Goal: Task Accomplishment & Management: Complete application form

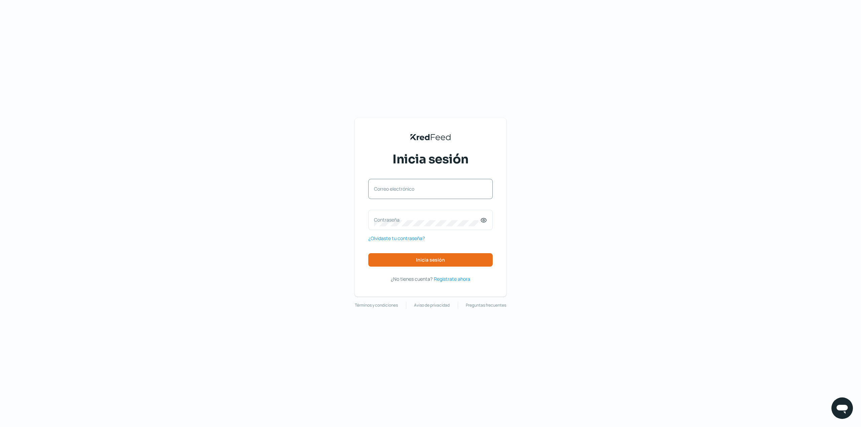
click at [446, 188] on label "Correo electrónico" at bounding box center [427, 189] width 106 height 6
click at [446, 189] on input "Correo electrónico" at bounding box center [430, 192] width 113 height 6
type input "[EMAIL_ADDRESS][DOMAIN_NAME]"
click at [437, 258] on span "Inicia sesión" at bounding box center [430, 260] width 29 height 5
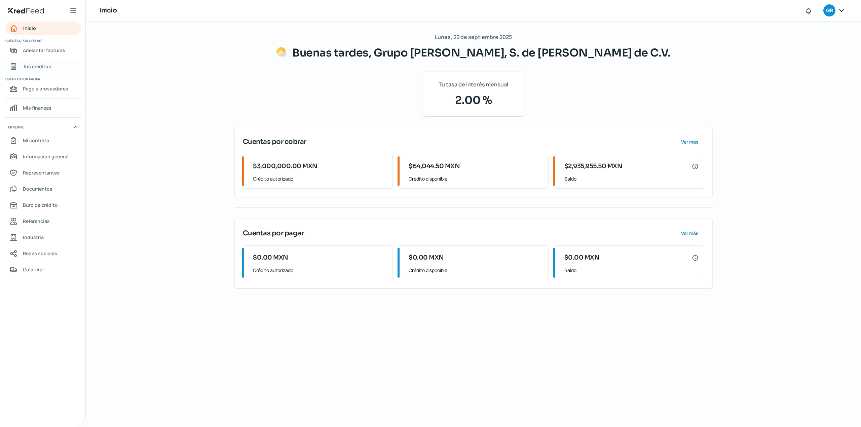
click at [44, 65] on span "Tus créditos" at bounding box center [37, 66] width 28 height 8
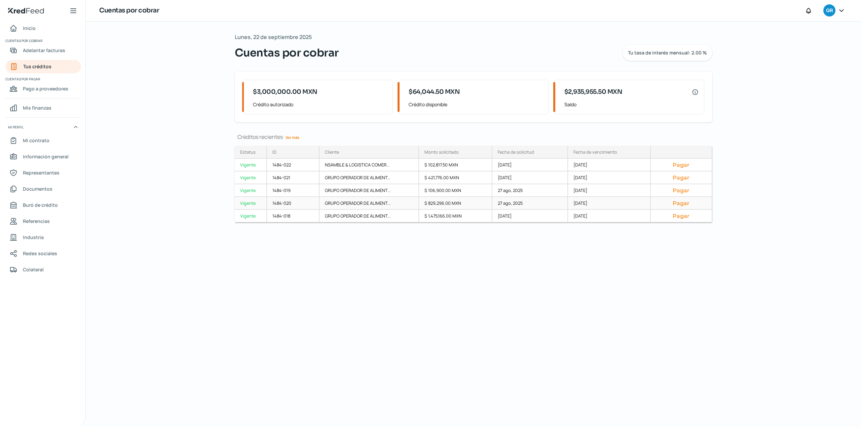
click at [249, 204] on div "Vigente" at bounding box center [251, 203] width 32 height 13
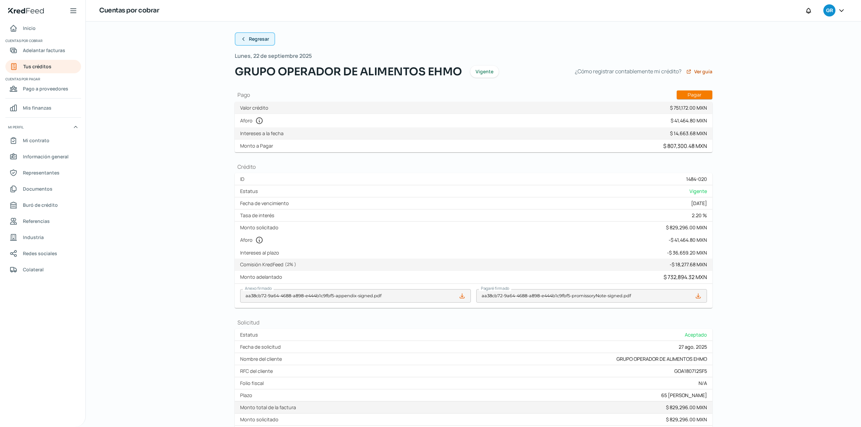
click at [257, 40] on span "Regresar" at bounding box center [259, 39] width 20 height 5
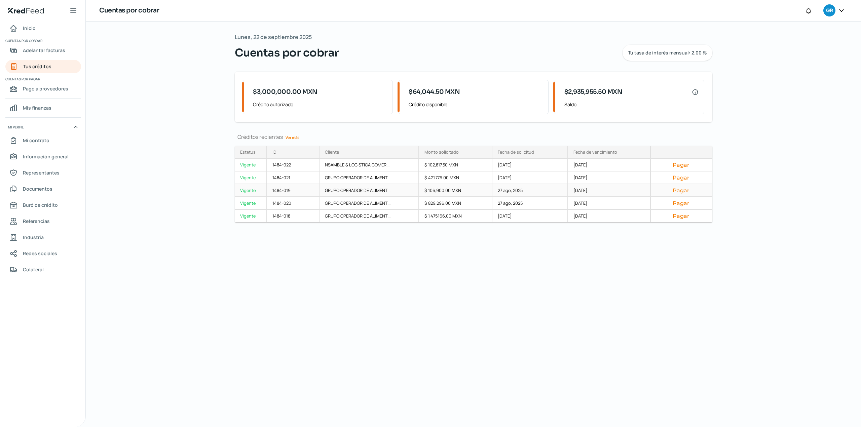
click at [248, 192] on div "Vigente" at bounding box center [251, 190] width 32 height 13
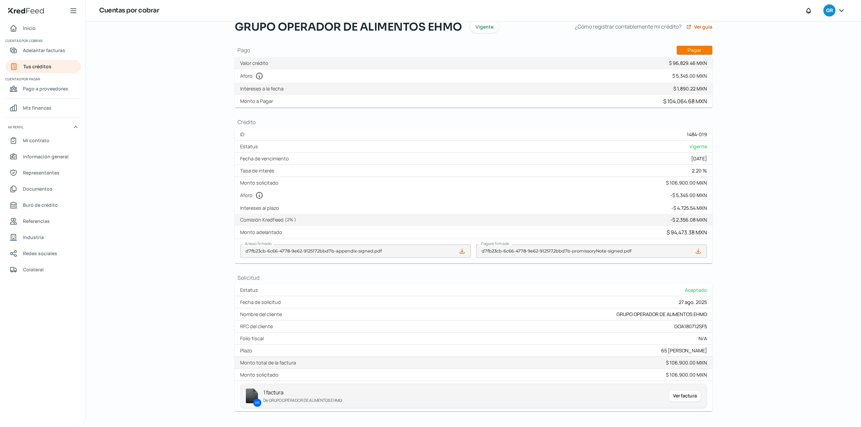
scroll to position [74, 0]
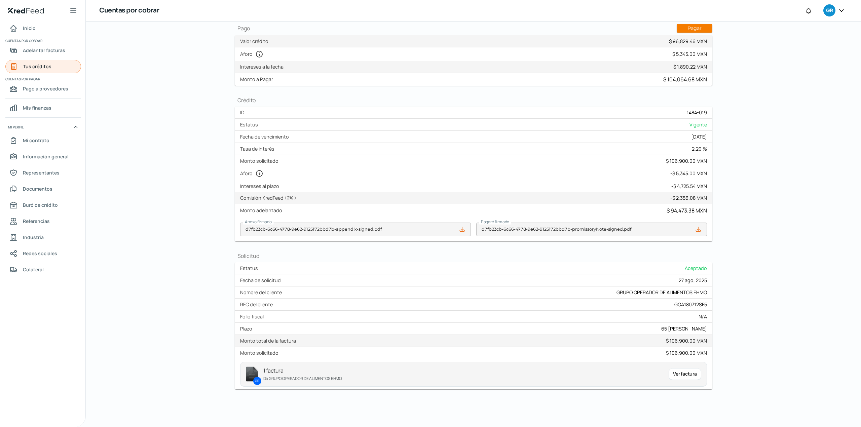
click at [38, 69] on span "Tus créditos" at bounding box center [37, 66] width 28 height 8
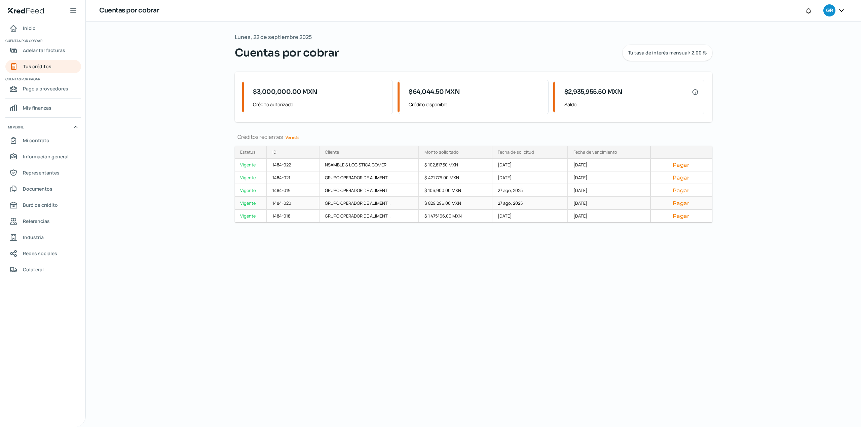
click at [248, 204] on div "Vigente" at bounding box center [251, 203] width 32 height 13
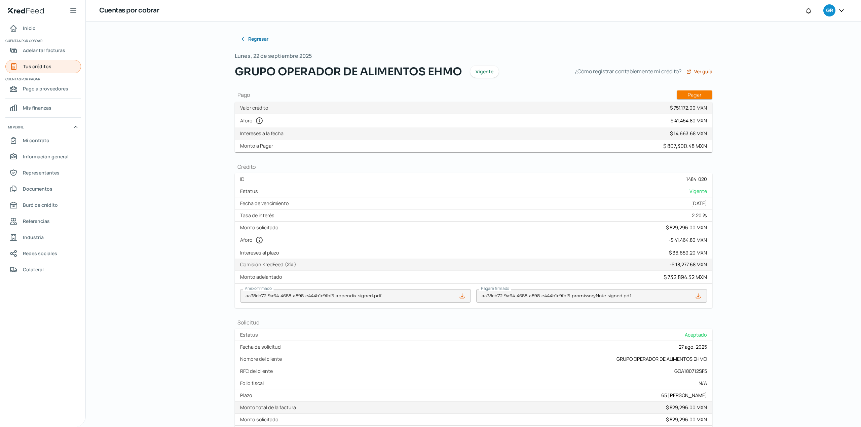
click at [58, 66] on link "Tus créditos" at bounding box center [43, 66] width 76 height 13
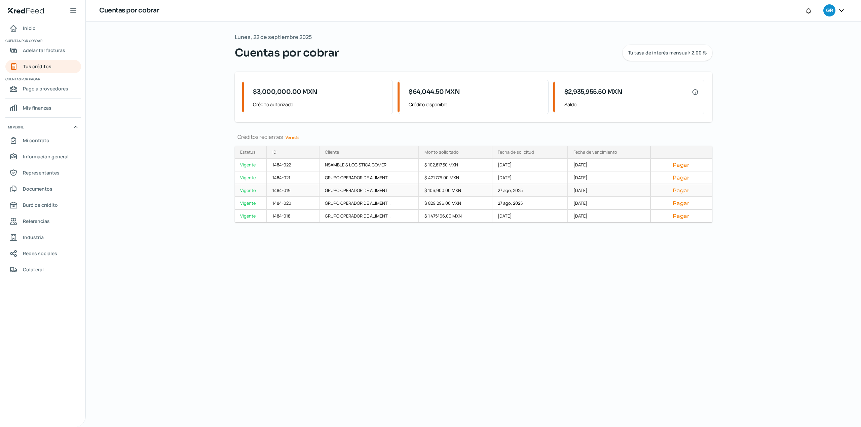
click at [242, 190] on div "Vigente" at bounding box center [251, 190] width 32 height 13
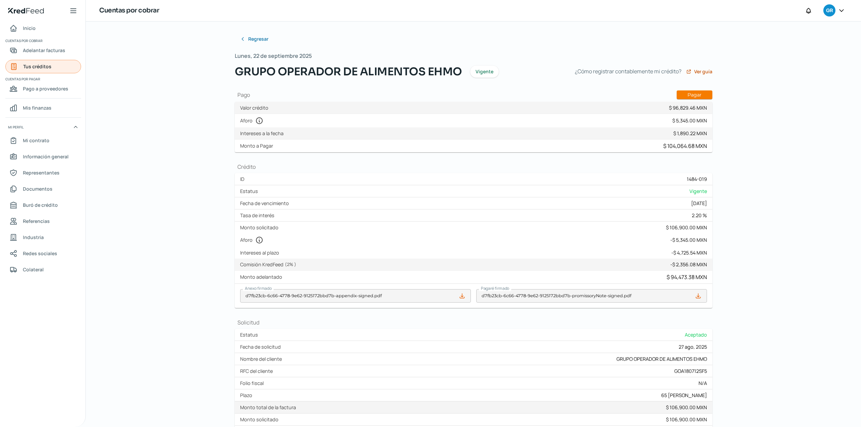
click at [51, 71] on link "Tus créditos" at bounding box center [43, 66] width 76 height 13
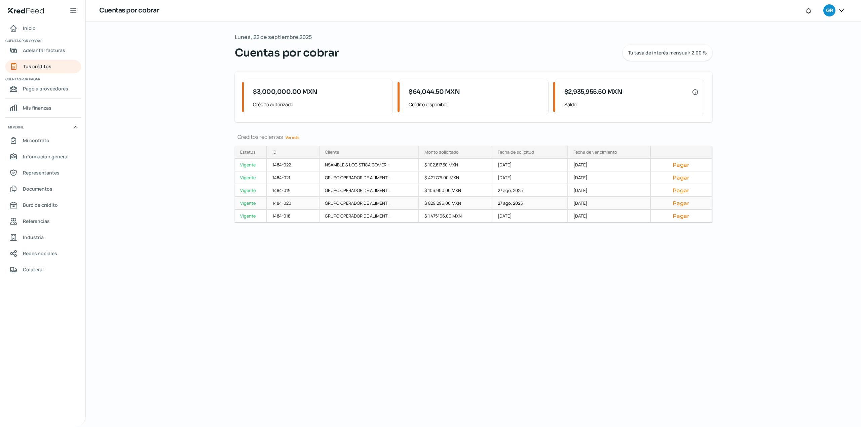
click at [251, 203] on div "Vigente" at bounding box center [251, 203] width 32 height 13
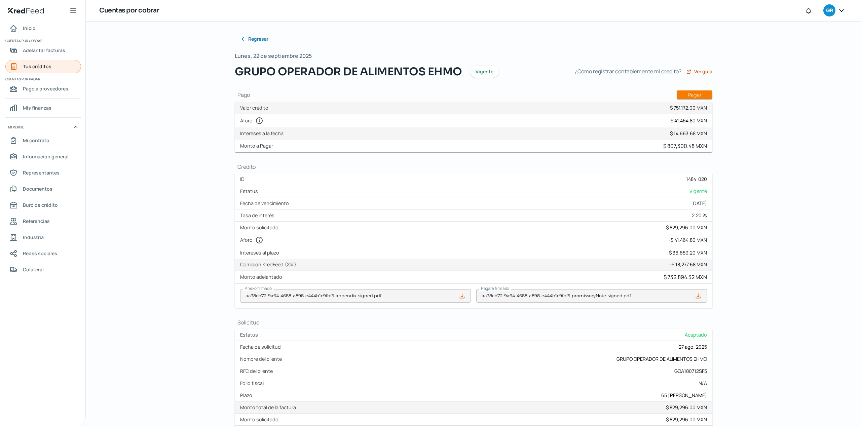
click at [62, 68] on link "Tus créditos" at bounding box center [43, 66] width 76 height 13
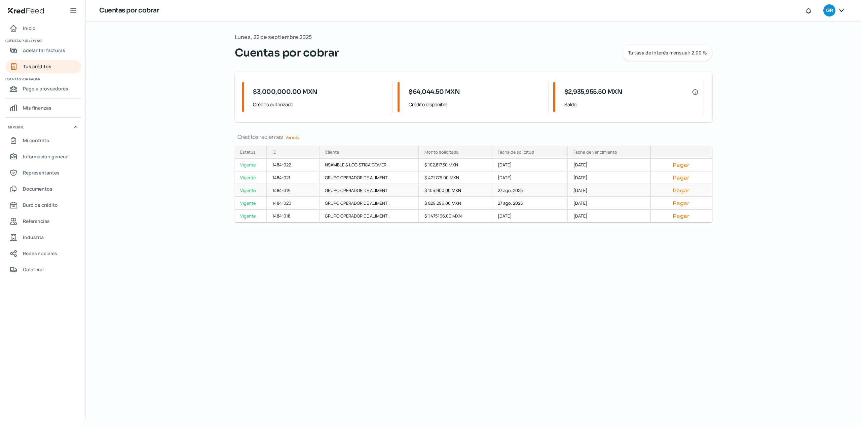
click at [248, 190] on div "Vigente" at bounding box center [251, 190] width 32 height 13
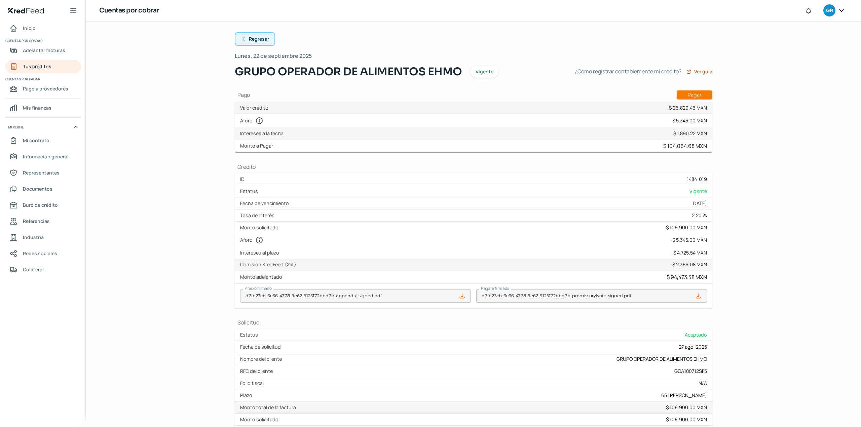
click at [256, 33] on button "Regresar" at bounding box center [255, 38] width 40 height 13
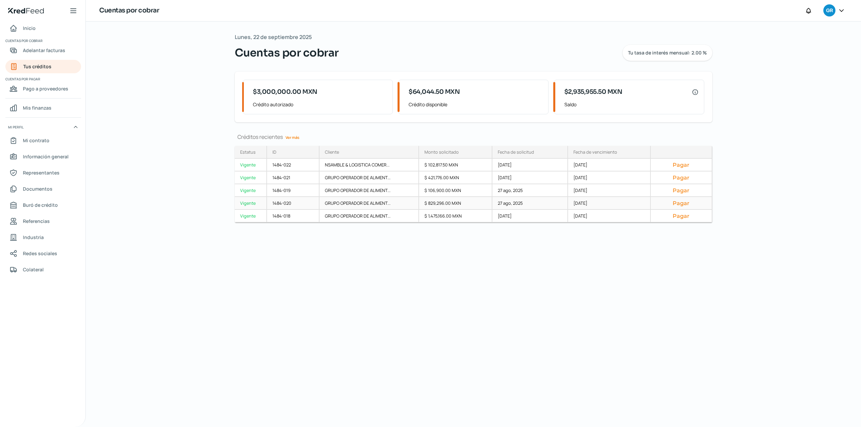
click at [251, 203] on div "Vigente" at bounding box center [251, 203] width 32 height 13
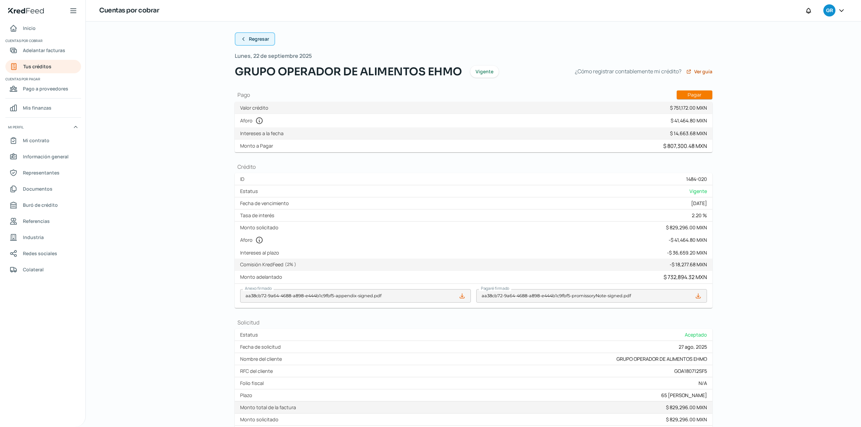
click at [250, 39] on span "Regresar" at bounding box center [259, 39] width 20 height 5
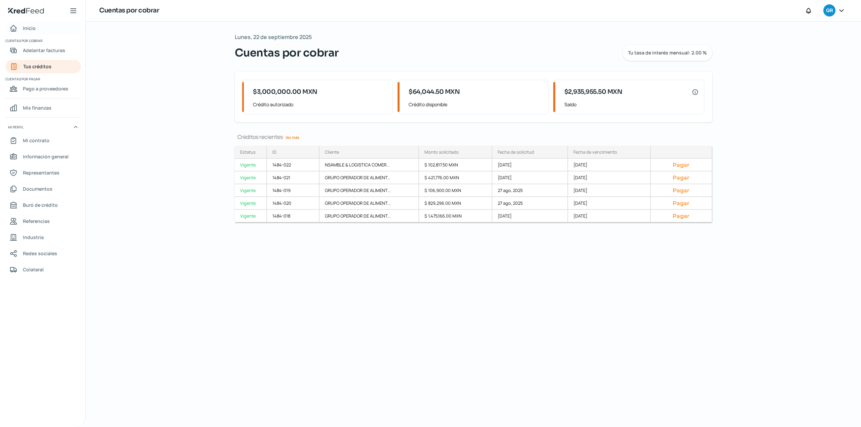
click at [42, 28] on link "Inicio" at bounding box center [43, 28] width 76 height 13
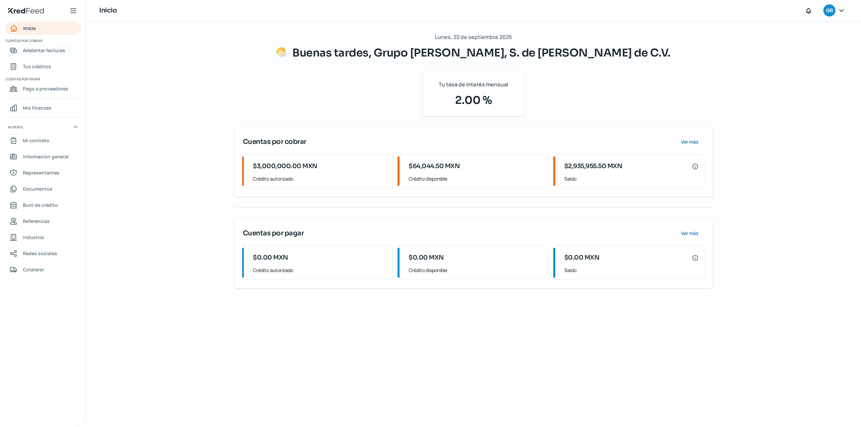
click at [33, 53] on span "Adelantar facturas" at bounding box center [44, 50] width 42 height 8
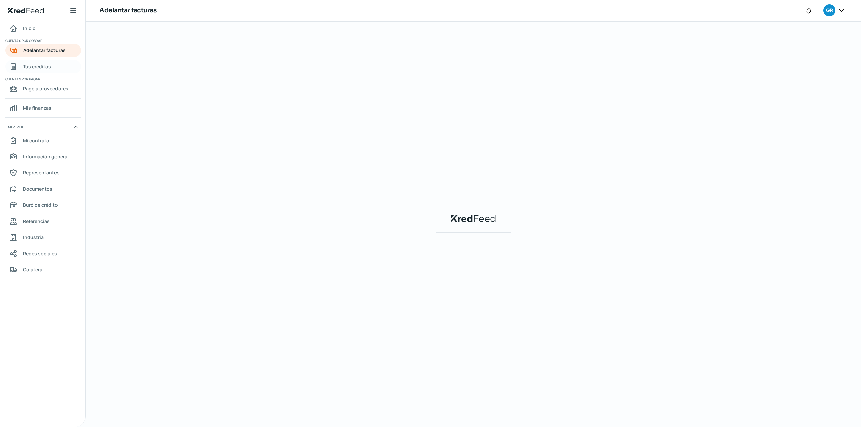
click at [39, 68] on span "Tus créditos" at bounding box center [37, 66] width 28 height 8
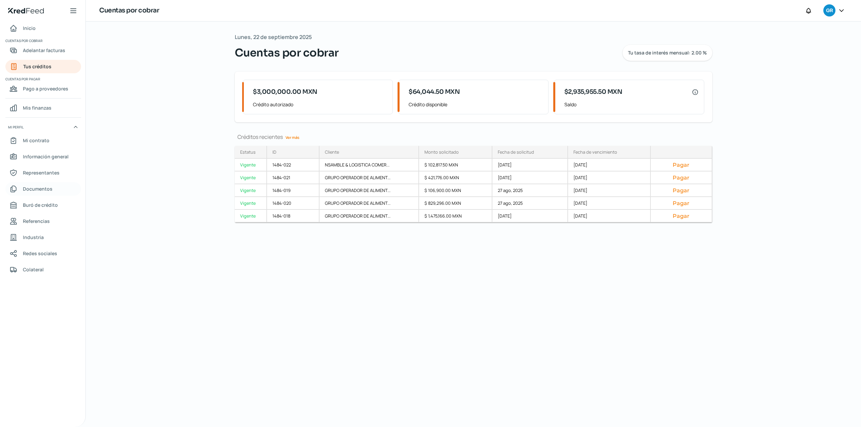
click at [42, 194] on link "Documentos" at bounding box center [43, 188] width 76 height 13
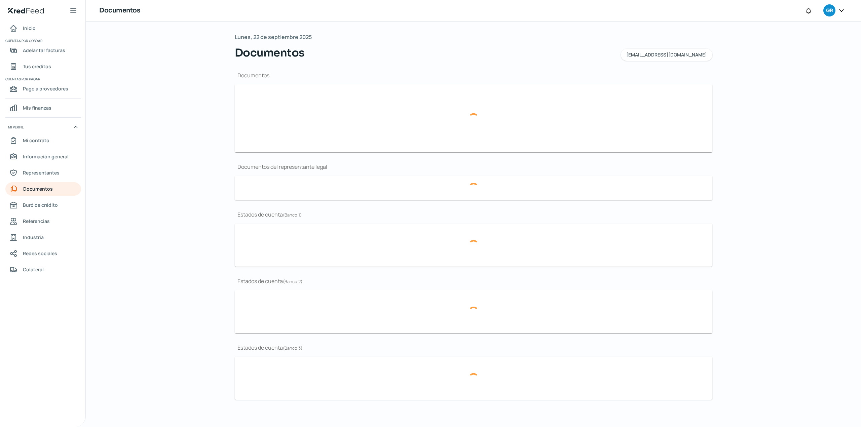
type input "CSF Grupo Alimenticio Roech.pdf"
type input "Curriculum.pdf"
type input "LOGO.JPG"
type input "FINANCIEROS ABRIL25 52 (1).pdf"
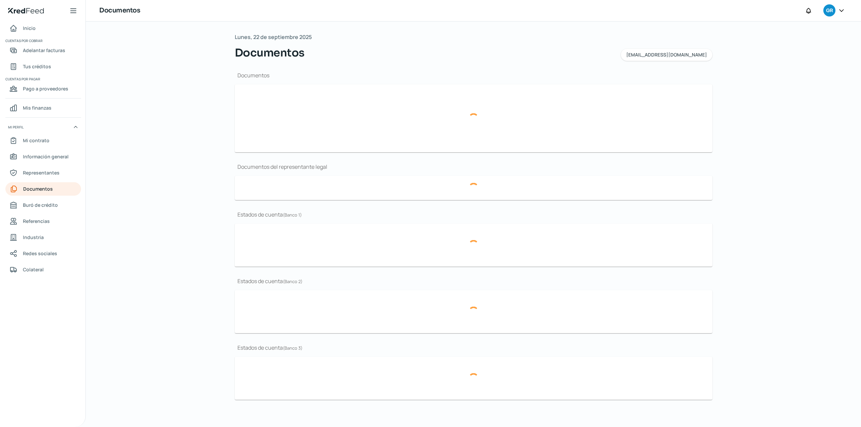
type input "Acta 18,328.pdf"
type input "[PERSON_NAME] 2025 BBVA.pdf"
type input "JUNIO 2025 BBVA (1).pdf"
type input "MAYO 2025 BBVA.pdf"
type input "[PERSON_NAME] 2025 BANORTE.PDF"
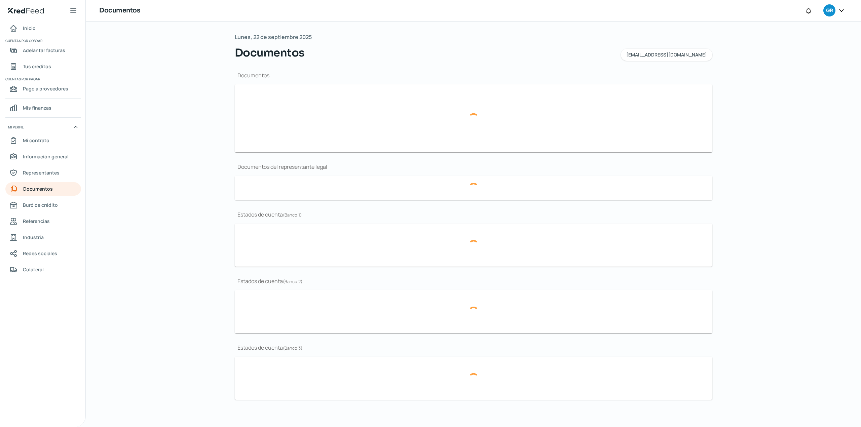
type input "JUNIO 2025 BANORTE.PDF"
type input "MAYO 2025 BANORTE.PDF"
type input "Periodo_[DATE].pdf"
type input "Periodo_JUN 2025.pdf"
type input "Periodo_MAY 2025 (1).pdf"
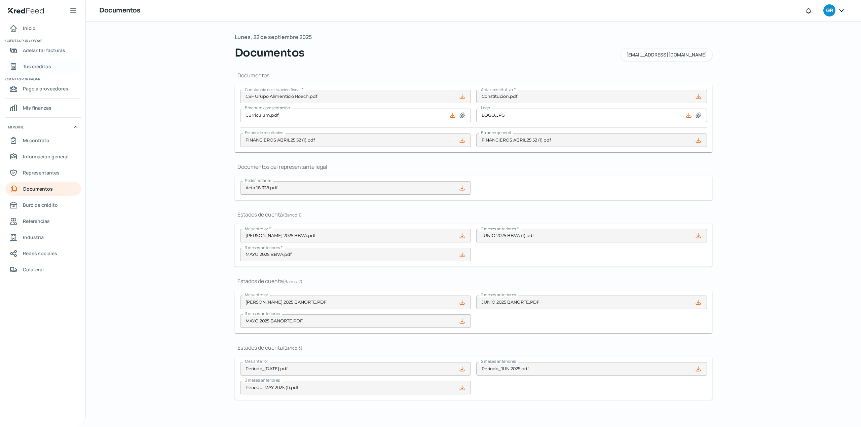
click at [41, 65] on span "Tus créditos" at bounding box center [37, 66] width 28 height 8
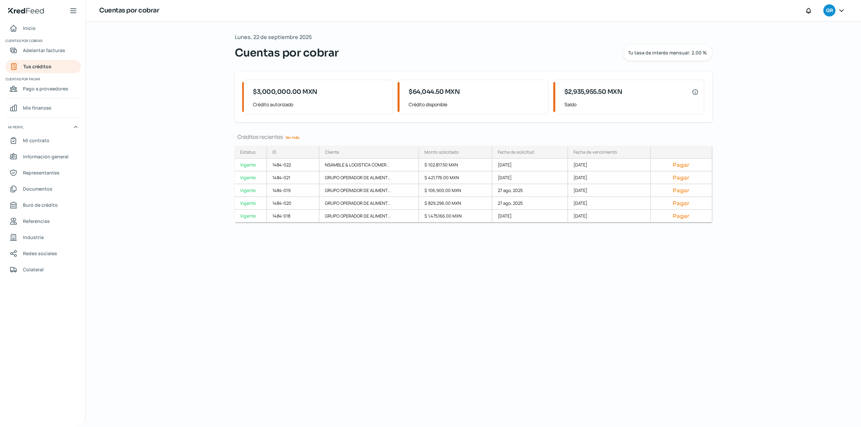
click at [292, 137] on link "Ver más" at bounding box center [292, 137] width 19 height 10
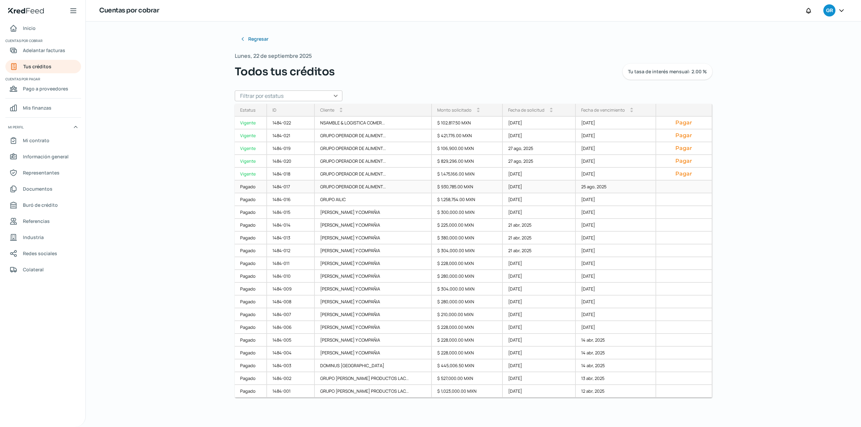
click at [249, 189] on div "Pagado" at bounding box center [251, 187] width 32 height 13
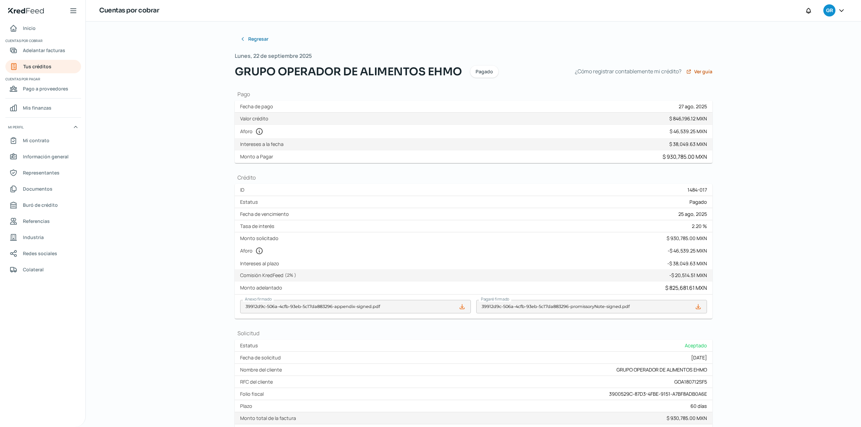
click at [147, 81] on div "Regresar Lunes, 22 de septiembre 2025 GRUPO OPERADOR DE ALIMENTOS [PERSON_NAME]…" at bounding box center [473, 224] width 775 height 405
click at [256, 38] on span "Regresar" at bounding box center [259, 39] width 20 height 5
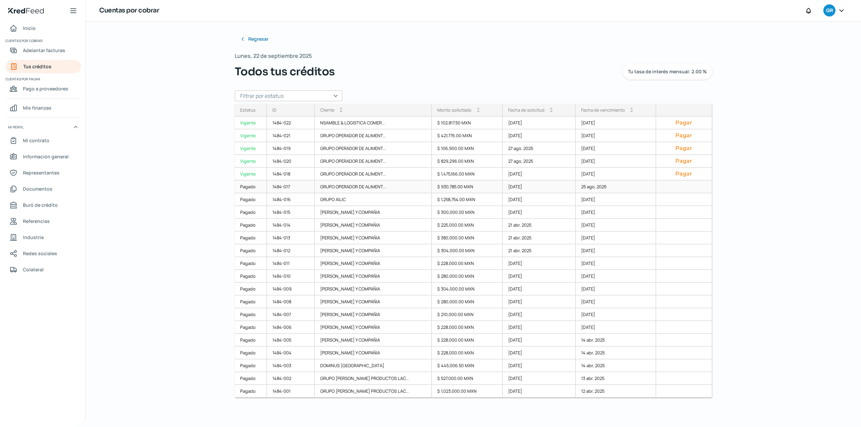
click at [245, 187] on div "Pagado" at bounding box center [251, 187] width 32 height 13
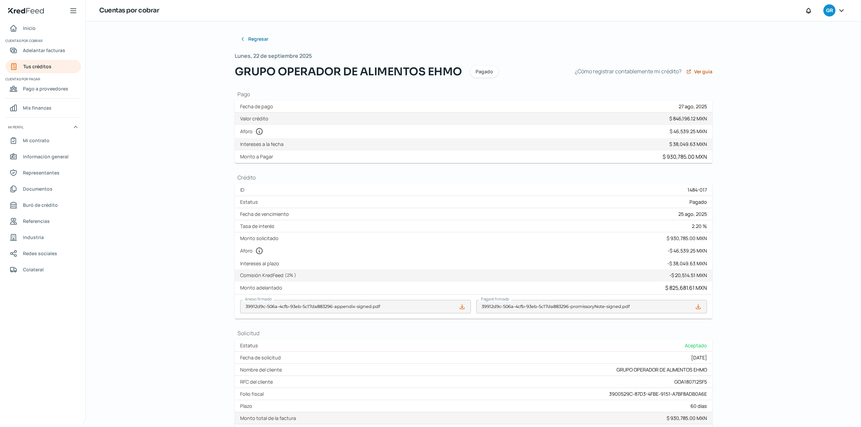
click at [780, 246] on div "Regresar Lunes, 22 de septiembre 2025 GRUPO OPERADOR DE ALIMENTOS [PERSON_NAME]…" at bounding box center [473, 224] width 775 height 405
click at [746, 147] on div "Regresar Lunes, 22 de septiembre 2025 GRUPO OPERADOR DE ALIMENTOS [PERSON_NAME]…" at bounding box center [473, 224] width 775 height 405
click at [145, 271] on div "Regresar Lunes, 22 de septiembre 2025 GRUPO OPERADOR DE ALIMENTOS [PERSON_NAME]…" at bounding box center [473, 224] width 775 height 405
click at [173, 226] on div "Regresar Lunes, 22 de septiembre 2025 GRUPO OPERADOR DE ALIMENTOS [PERSON_NAME]…" at bounding box center [473, 224] width 775 height 405
